Goal: Task Accomplishment & Management: Manage account settings

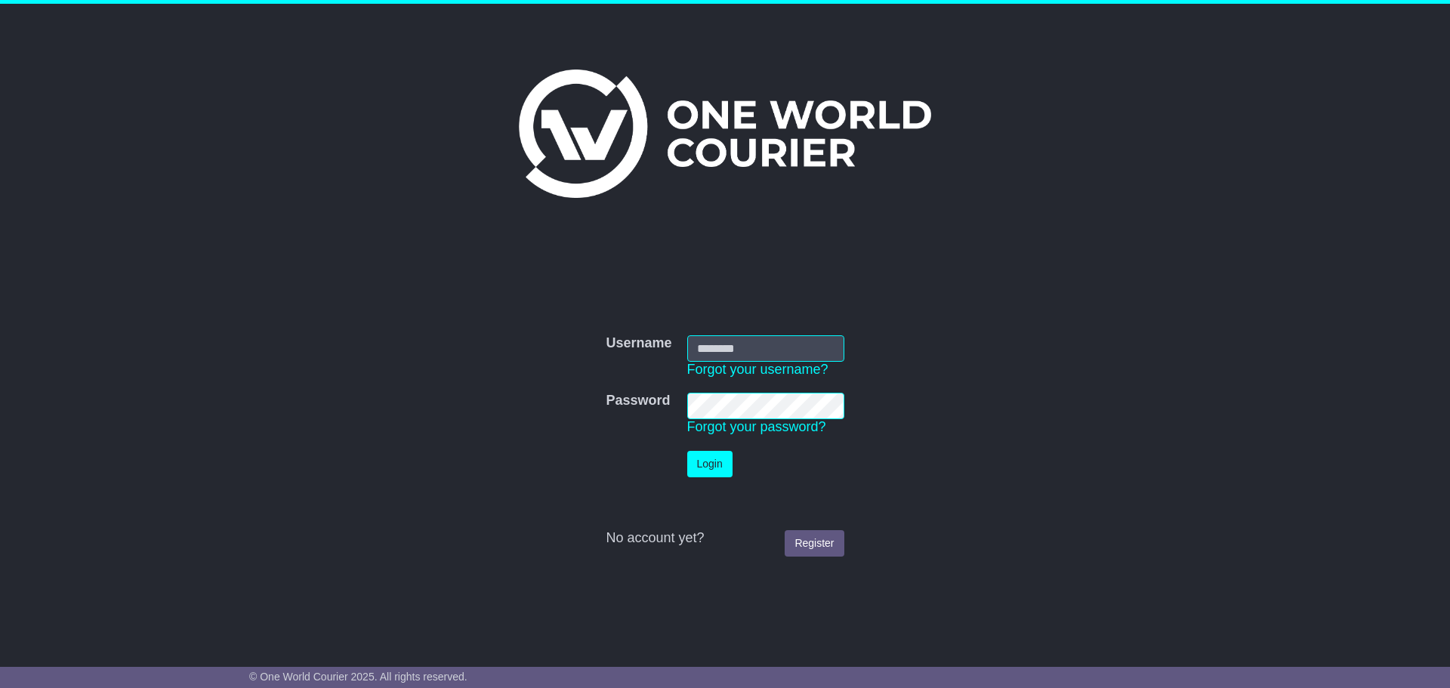
type input "**********"
click at [705, 480] on td "Login" at bounding box center [766, 464] width 172 height 42
click at [705, 471] on button "Login" at bounding box center [709, 464] width 45 height 26
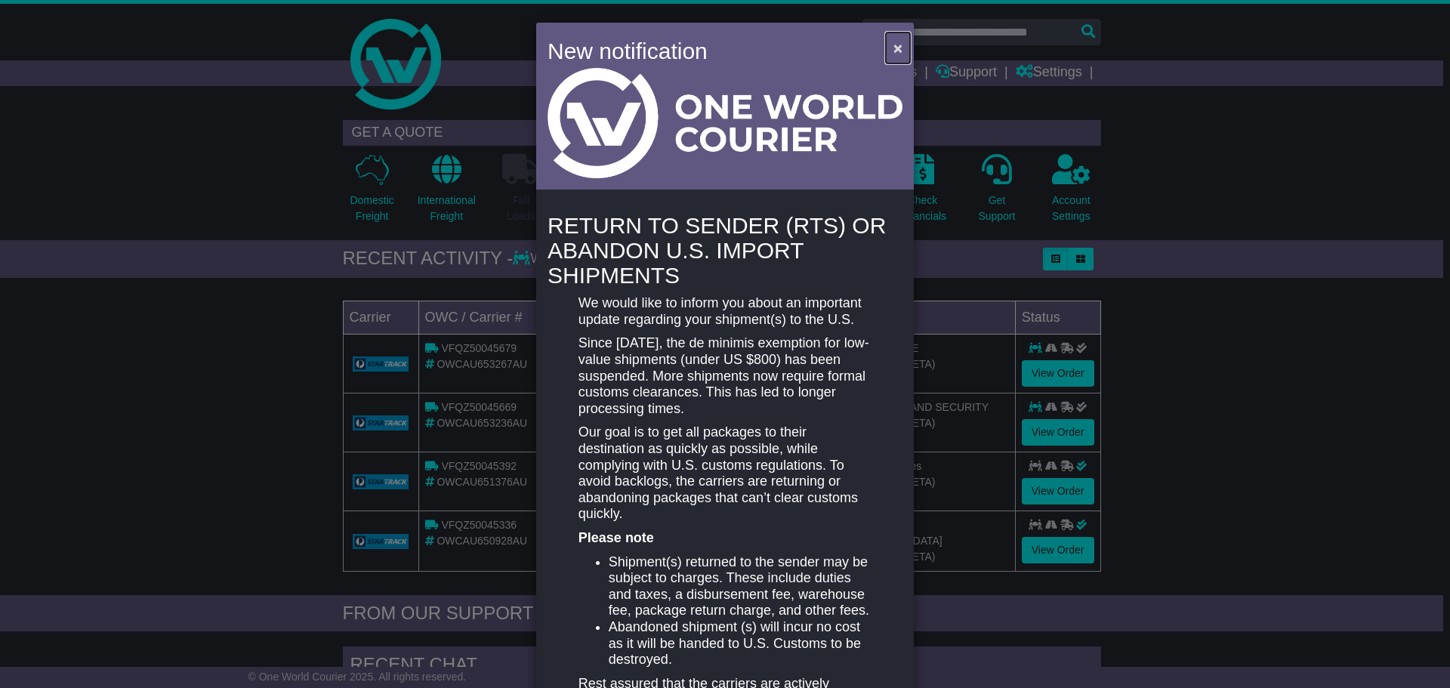
click at [893, 44] on span "×" at bounding box center [897, 47] width 9 height 17
